Goal: Transaction & Acquisition: Register for event/course

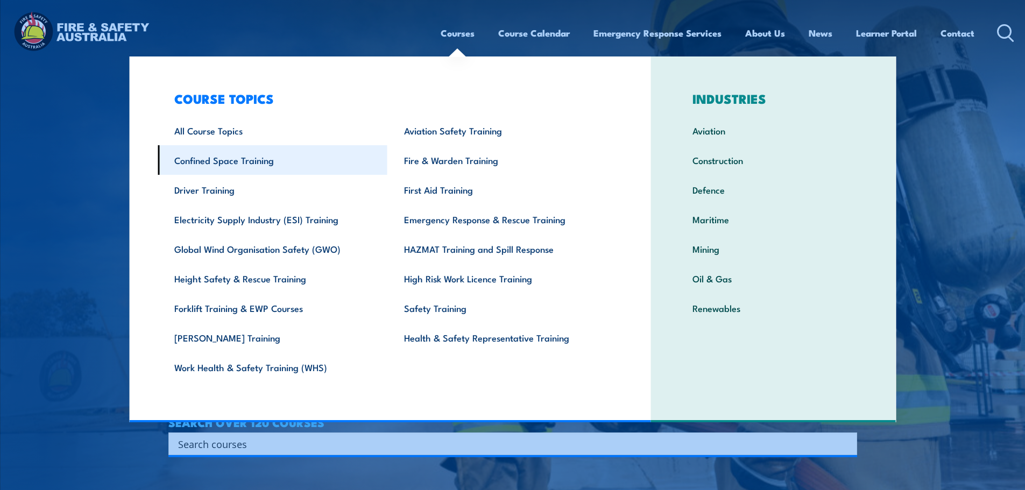
click at [238, 161] on link "Confined Space Training" at bounding box center [273, 160] width 230 height 30
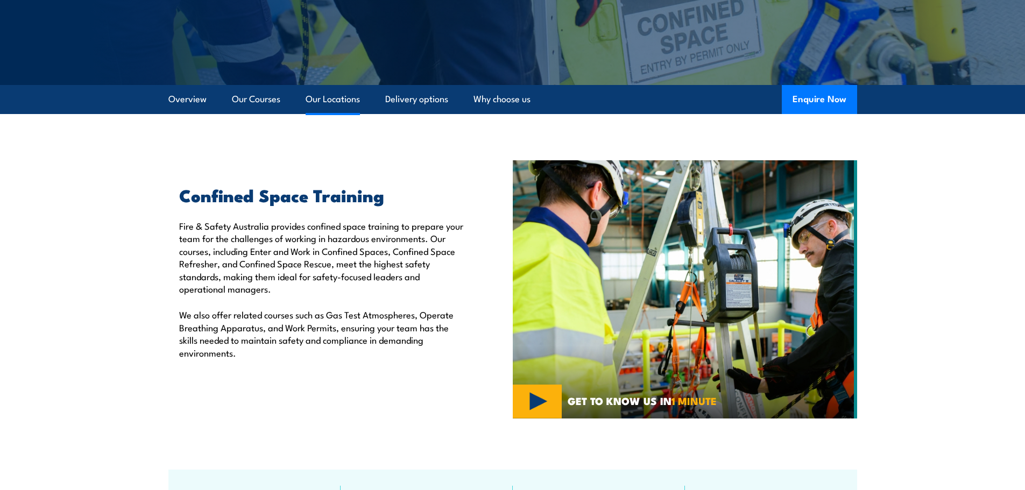
click at [331, 105] on link "Our Locations" at bounding box center [333, 99] width 54 height 29
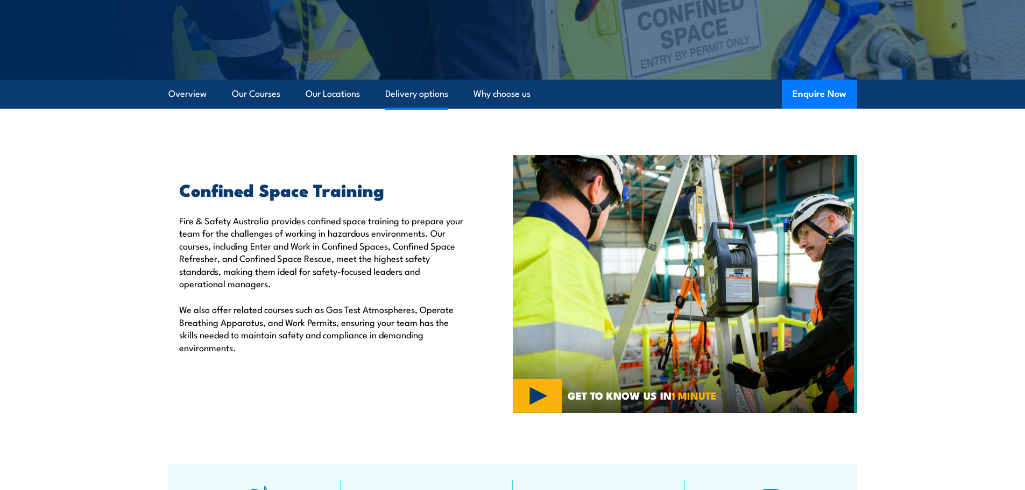
click at [409, 94] on link "Delivery options" at bounding box center [416, 94] width 63 height 29
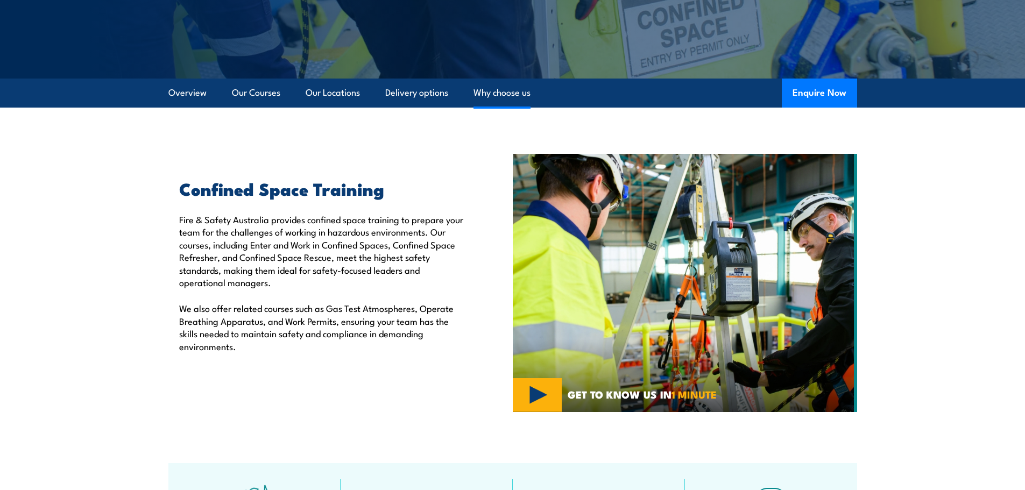
click at [518, 99] on link "Why choose us" at bounding box center [502, 93] width 57 height 29
click at [192, 92] on link "Overview" at bounding box center [187, 93] width 38 height 29
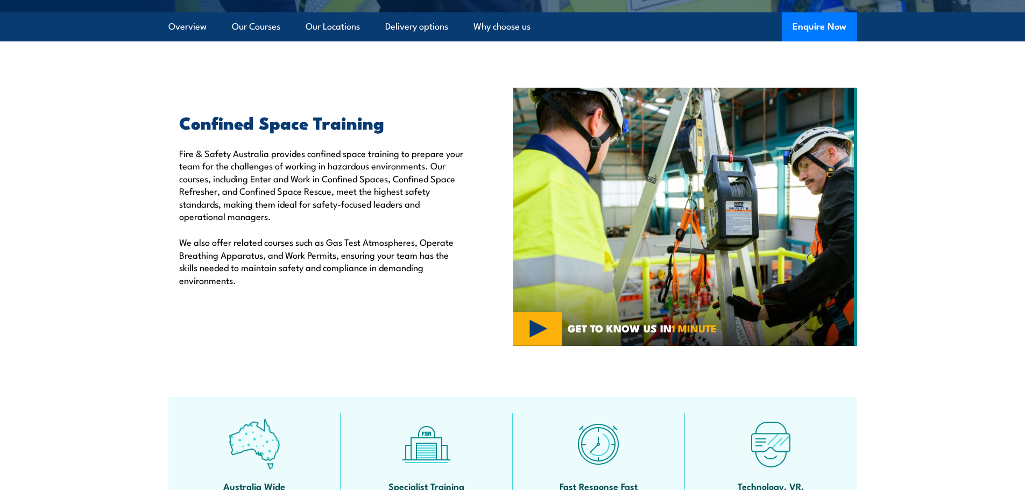
scroll to position [215, 0]
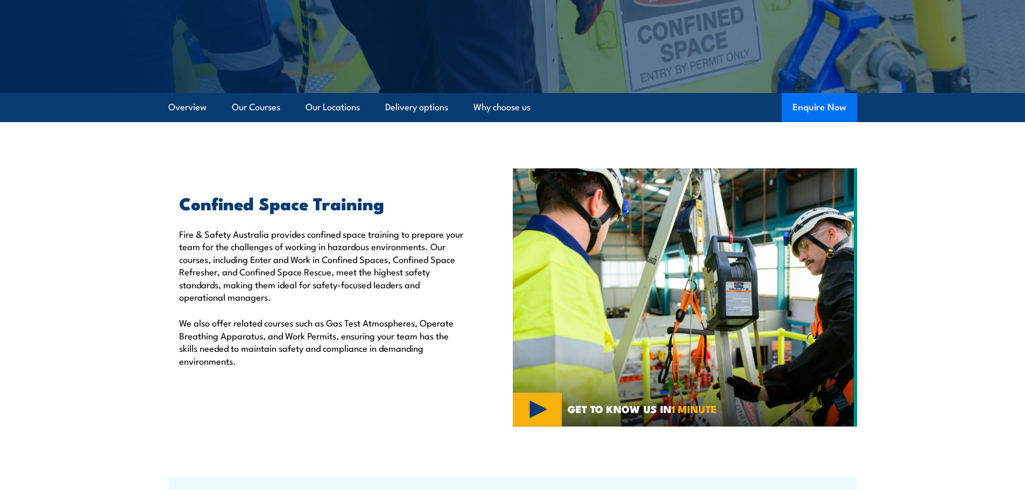
click at [815, 112] on button "Enquire Now" at bounding box center [819, 107] width 75 height 29
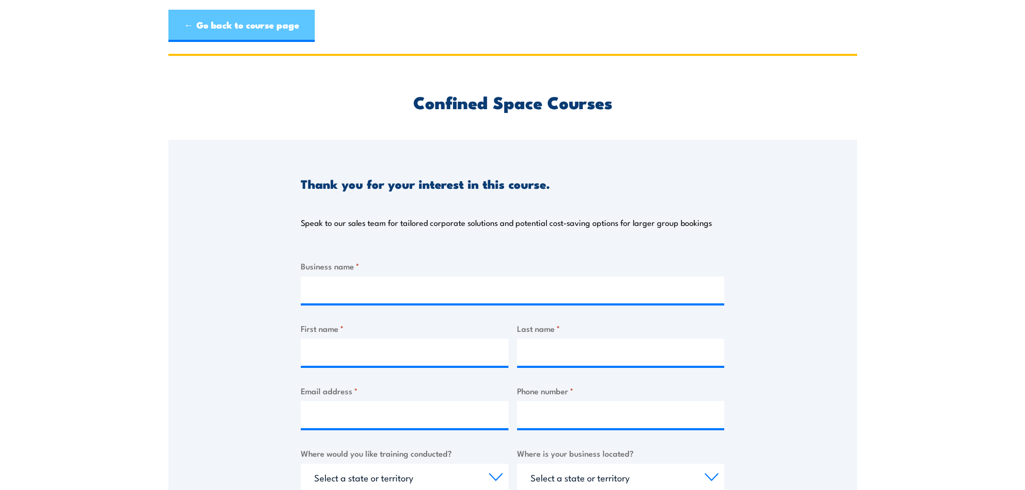
click at [248, 36] on link "← Go back to course page" at bounding box center [241, 26] width 146 height 32
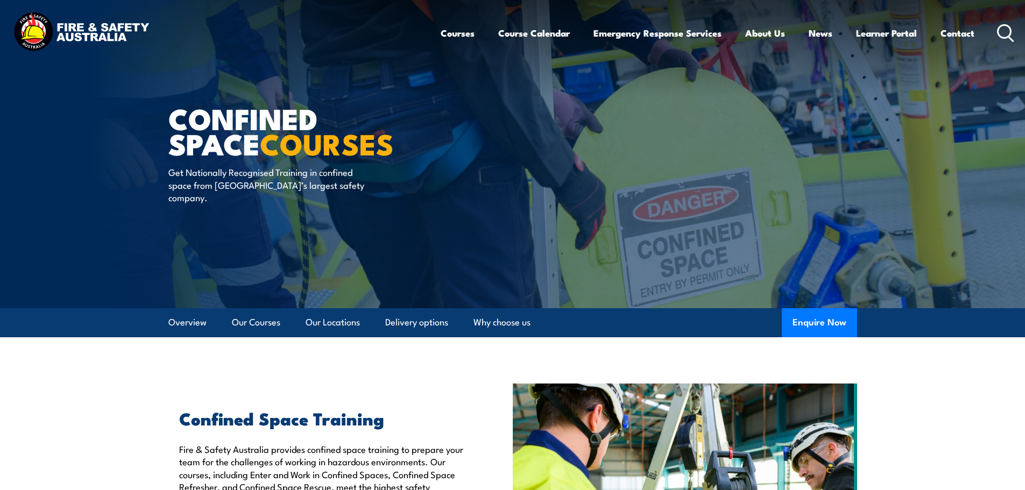
drag, startPoint x: 129, startPoint y: 377, endPoint x: 138, endPoint y: 263, distance: 114.5
drag, startPoint x: 171, startPoint y: 120, endPoint x: 438, endPoint y: 126, distance: 267.0
click at [438, 126] on article "Confined Space COURSES Get Nationally Recognised Training in confined space fro…" at bounding box center [512, 154] width 689 height 308
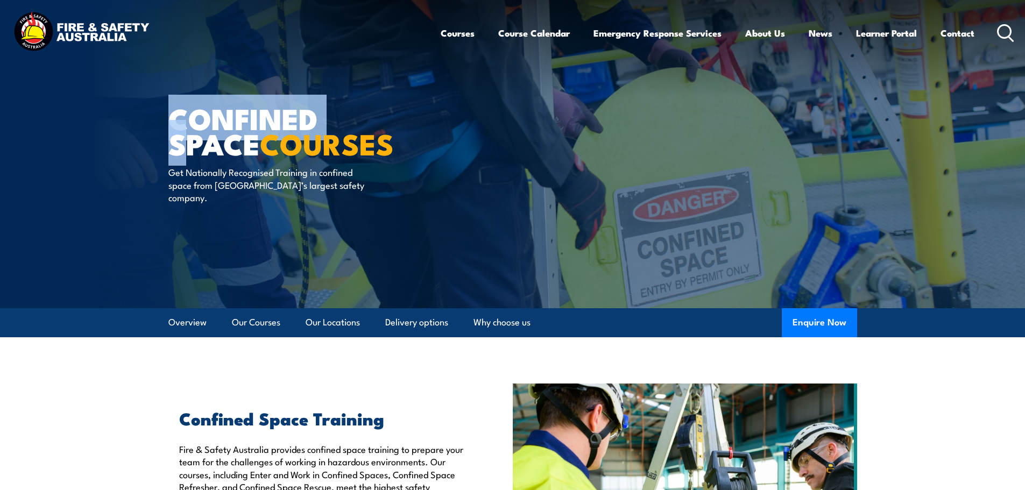
drag, startPoint x: 168, startPoint y: 121, endPoint x: 425, endPoint y: 119, distance: 256.7
click at [348, 118] on h1 "Confined Space COURSES" at bounding box center [301, 130] width 266 height 50
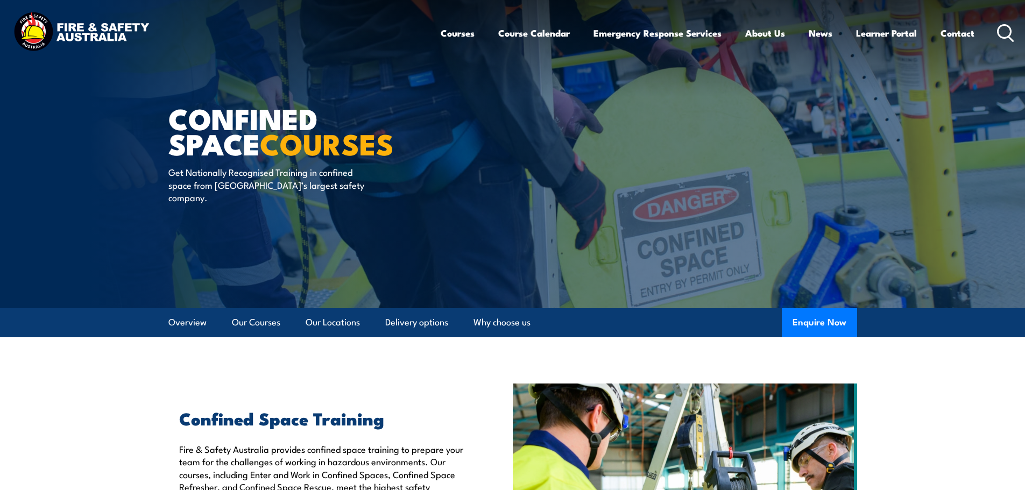
click at [425, 119] on h1 "Confined Space COURSES" at bounding box center [301, 130] width 266 height 50
click at [1000, 38] on icon at bounding box center [1005, 33] width 17 height 18
click at [1005, 33] on icon at bounding box center [1005, 33] width 17 height 18
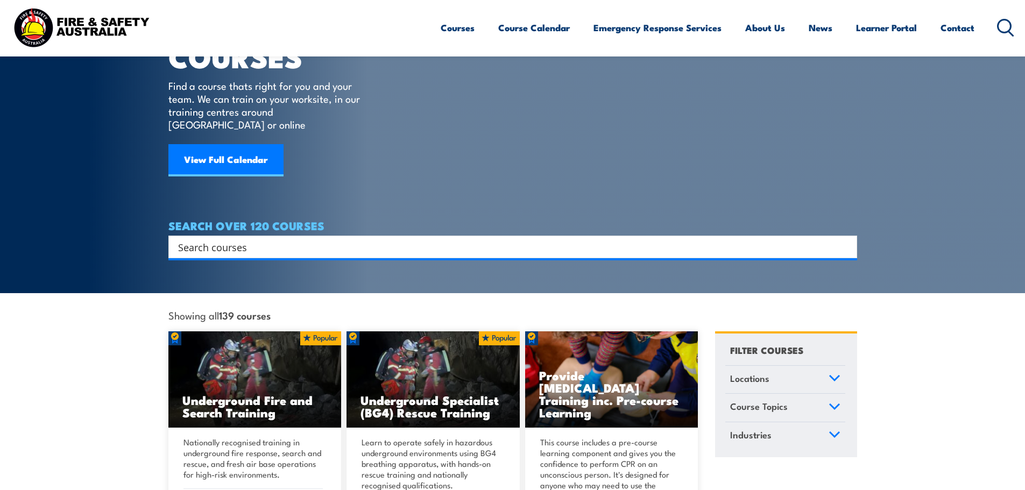
scroll to position [54, 0]
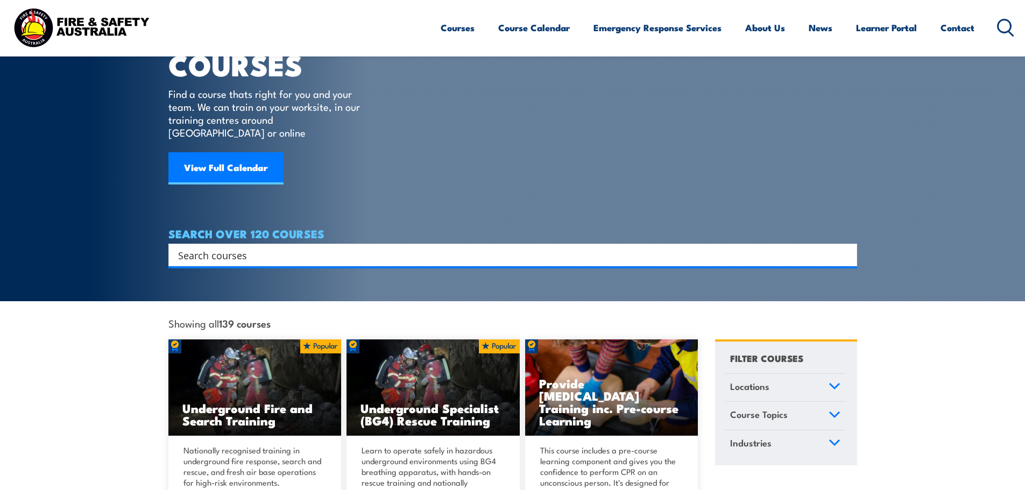
click at [340, 247] on input "Search input" at bounding box center [505, 255] width 655 height 16
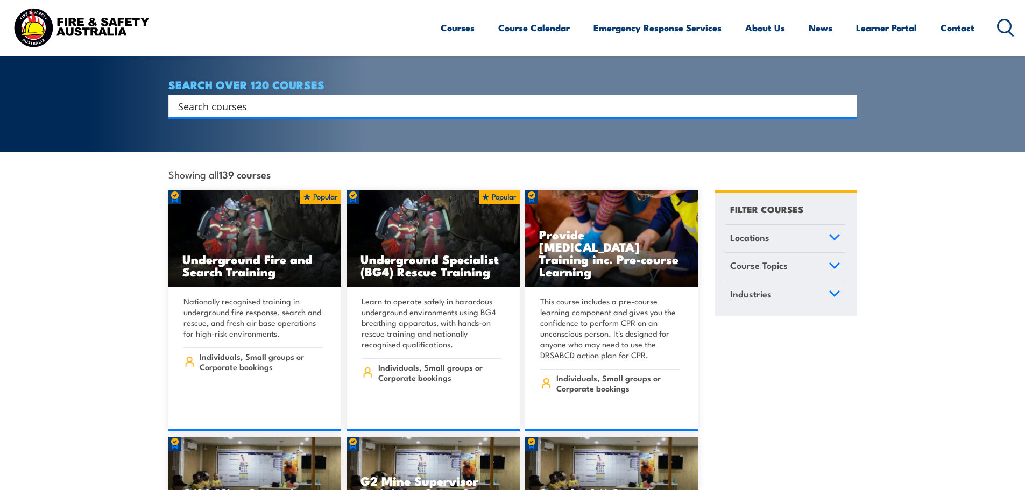
scroll to position [323, 0]
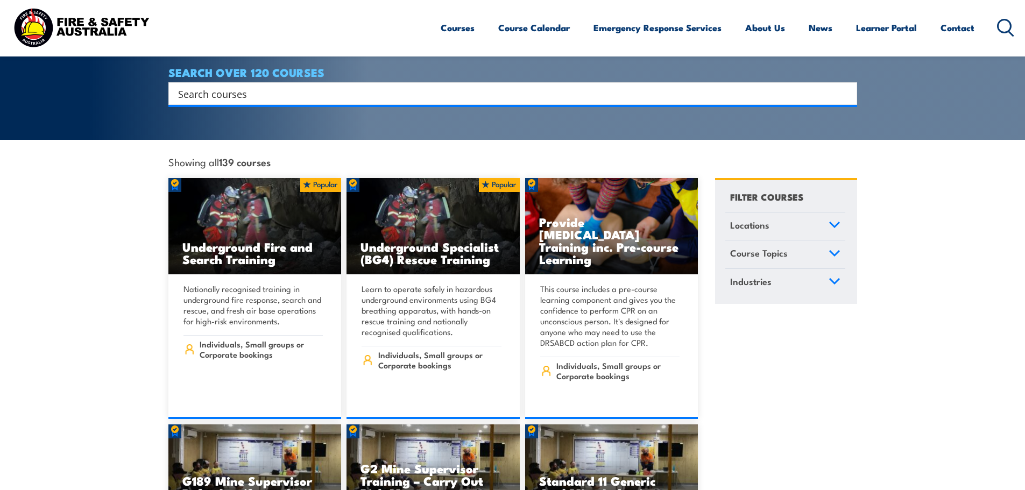
scroll to position [54, 0]
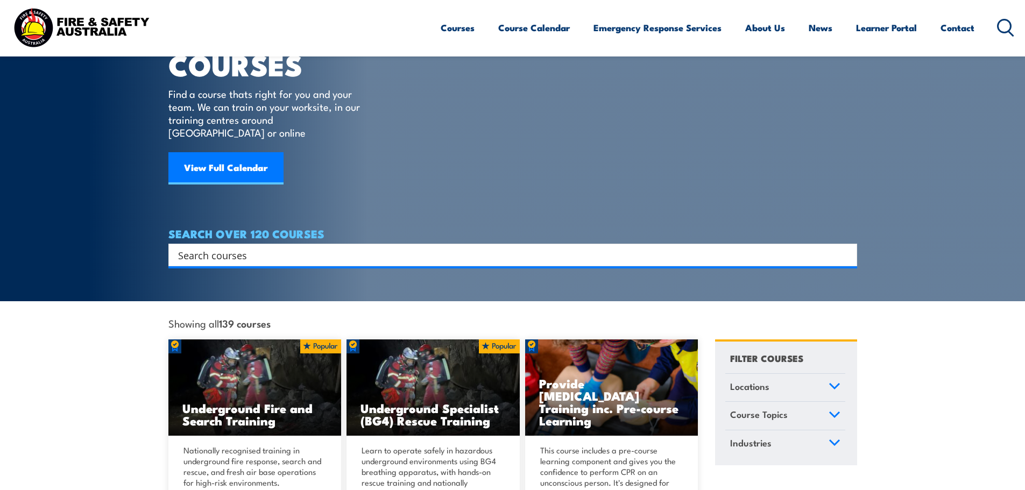
click at [279, 247] on input "Search input" at bounding box center [505, 255] width 655 height 16
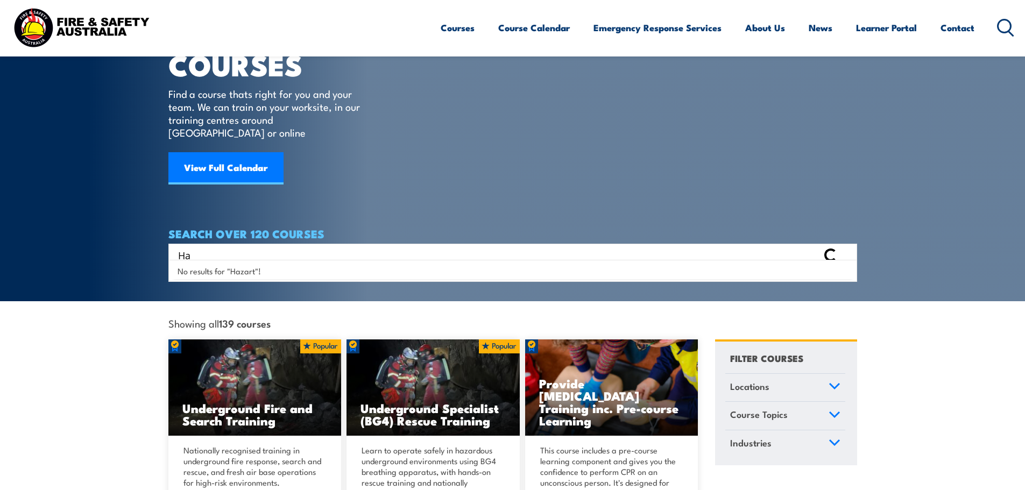
type input "H"
type input "Training"
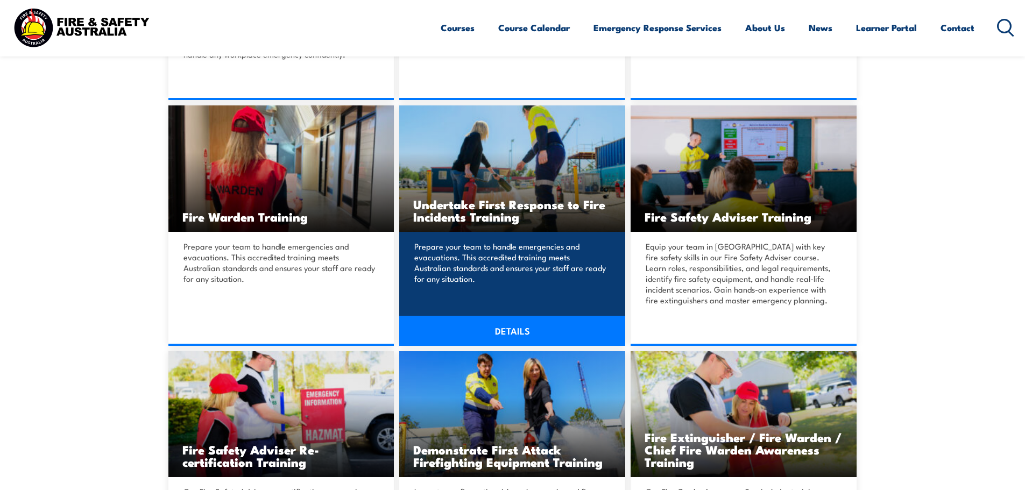
scroll to position [269, 0]
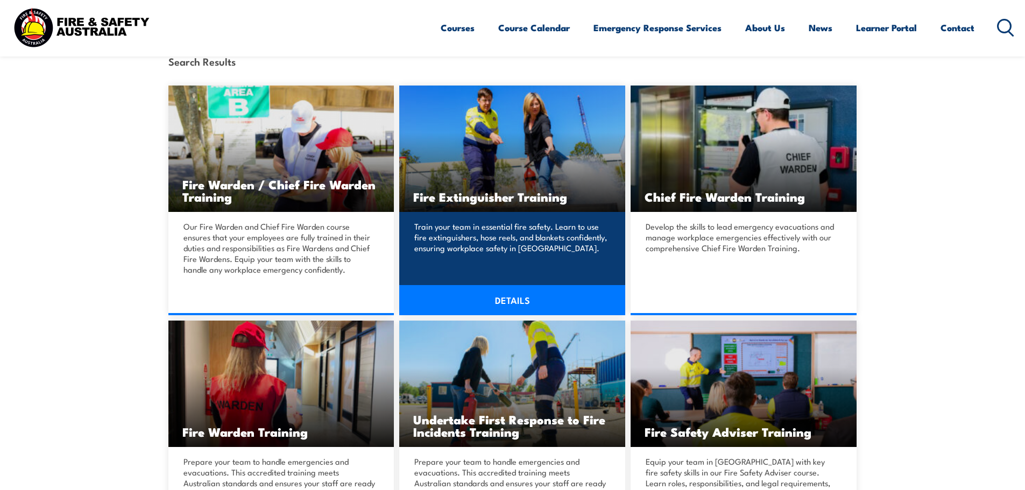
click at [505, 298] on link "DETAILS" at bounding box center [512, 300] width 226 height 30
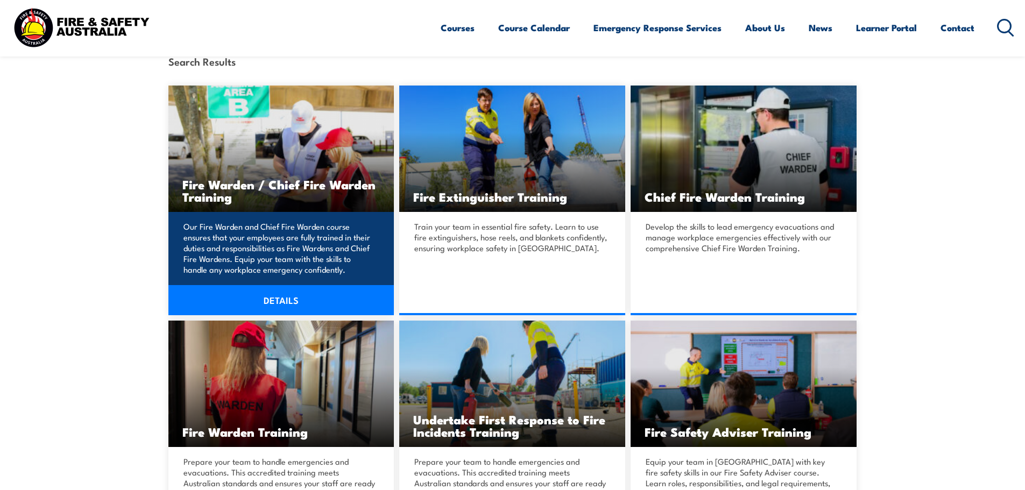
click at [288, 292] on link "DETAILS" at bounding box center [281, 300] width 226 height 30
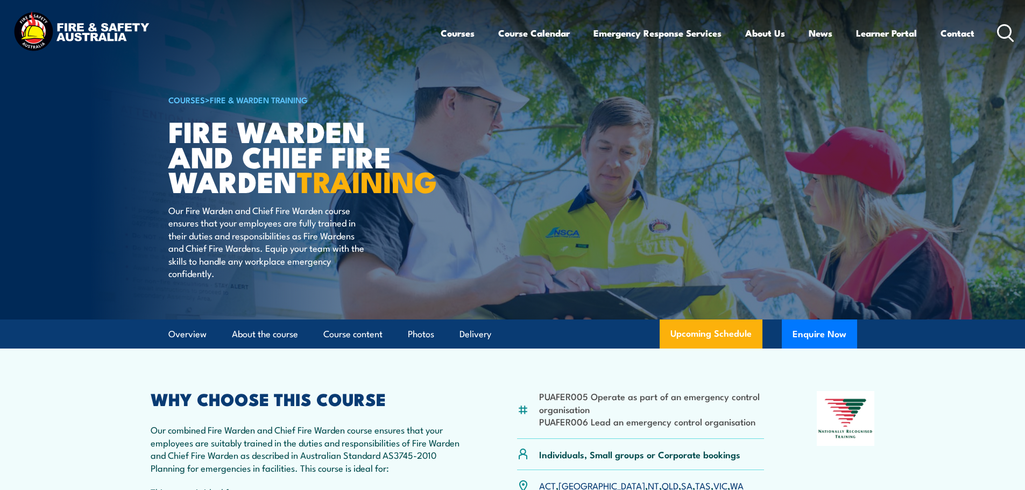
click at [1006, 33] on icon at bounding box center [1005, 33] width 17 height 18
click at [1008, 34] on icon at bounding box center [1005, 33] width 17 height 18
click at [876, 36] on link "Learner Portal" at bounding box center [886, 33] width 61 height 29
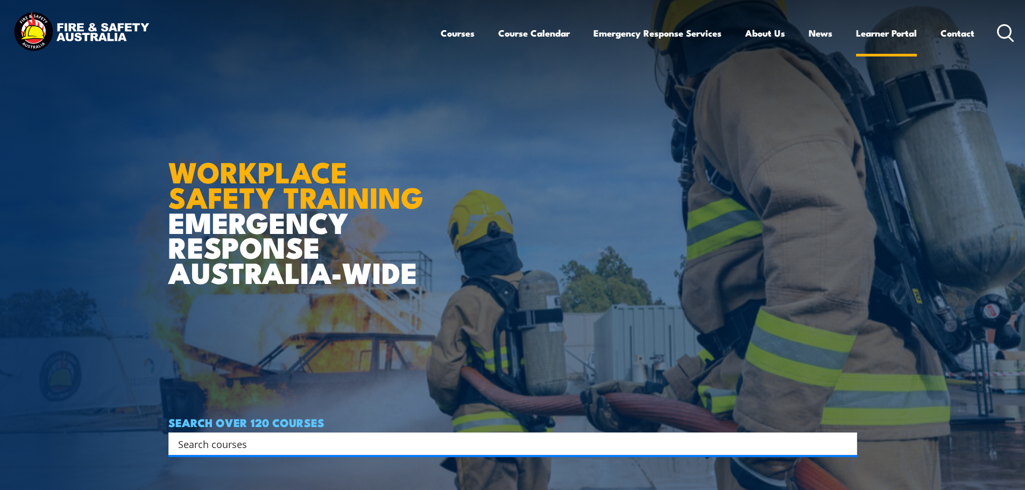
click at [897, 36] on link "Learner Portal" at bounding box center [886, 33] width 61 height 29
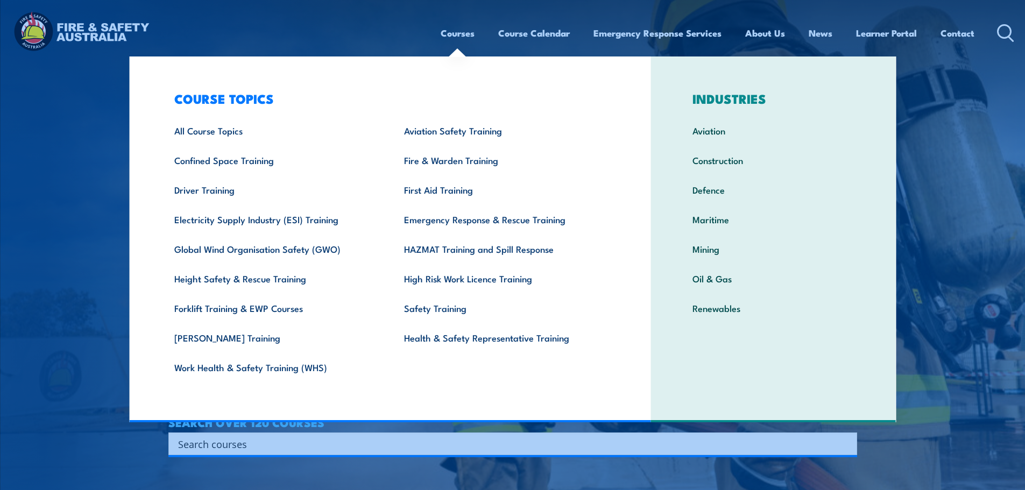
click at [454, 26] on link "Courses" at bounding box center [458, 33] width 34 height 29
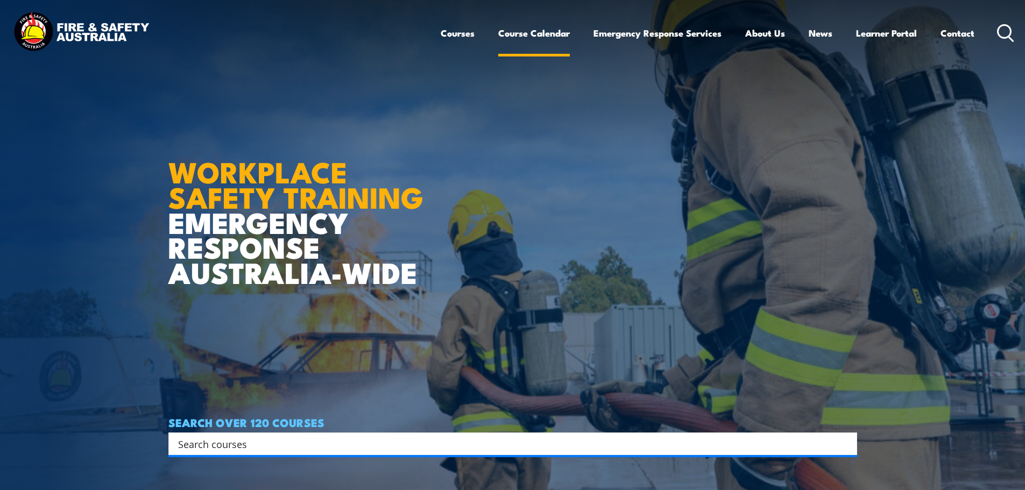
click at [539, 40] on link "Course Calendar" at bounding box center [534, 33] width 72 height 29
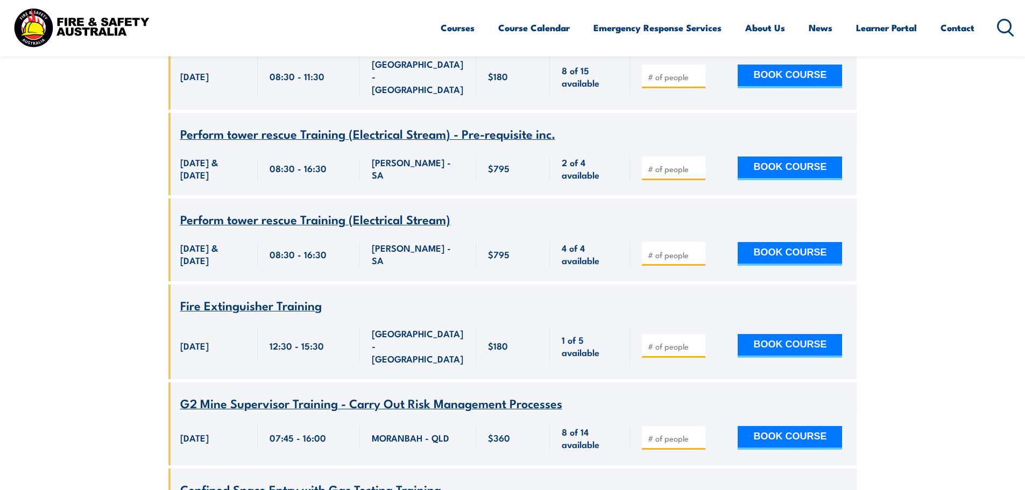
scroll to position [3552, 0]
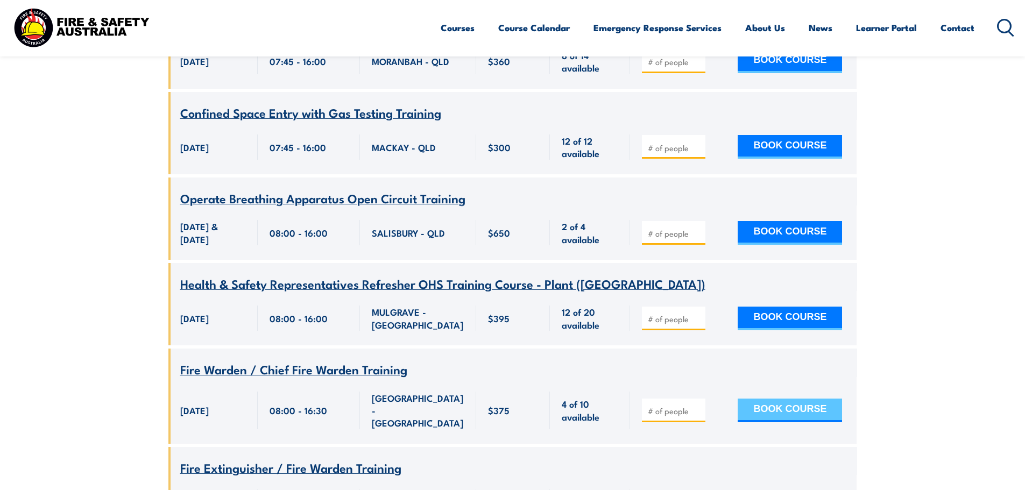
click at [823, 399] on button "BOOK COURSE" at bounding box center [790, 411] width 104 height 24
type input "1"
click at [696, 406] on input "1" at bounding box center [675, 411] width 54 height 11
click at [777, 399] on button "BOOK COURSE" at bounding box center [790, 411] width 104 height 24
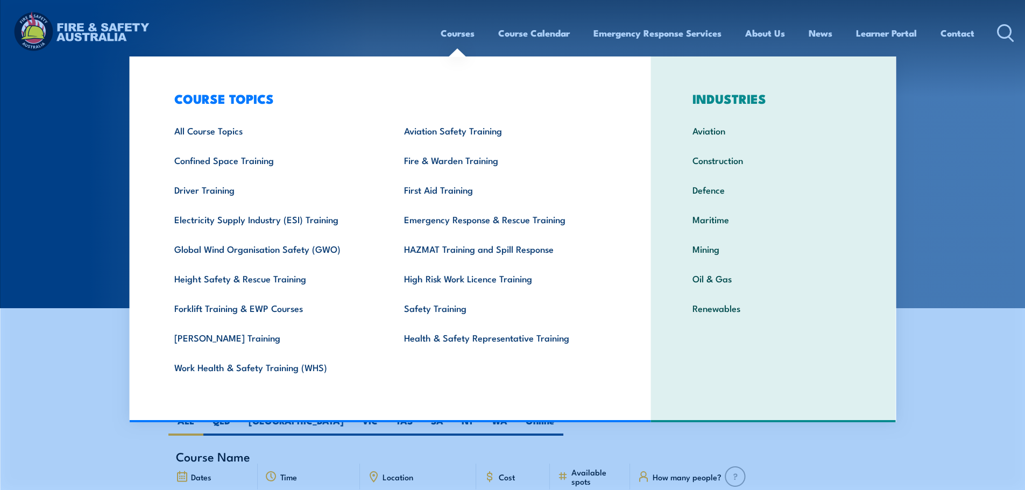
click at [454, 40] on link "Courses" at bounding box center [458, 33] width 34 height 29
